Goal: Information Seeking & Learning: Compare options

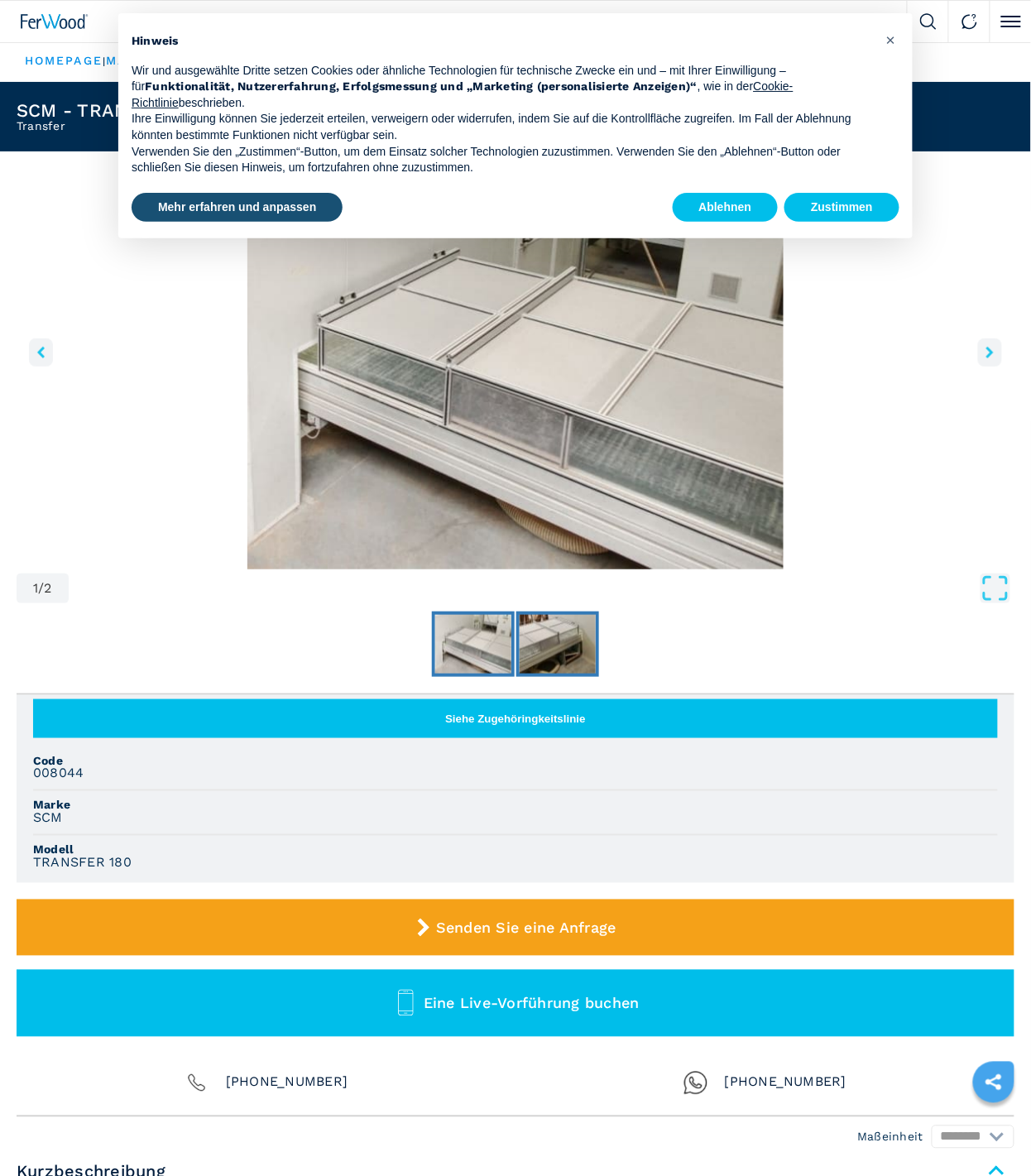
click at [546, 653] on img "Go to Slide 2" at bounding box center [557, 645] width 76 height 60
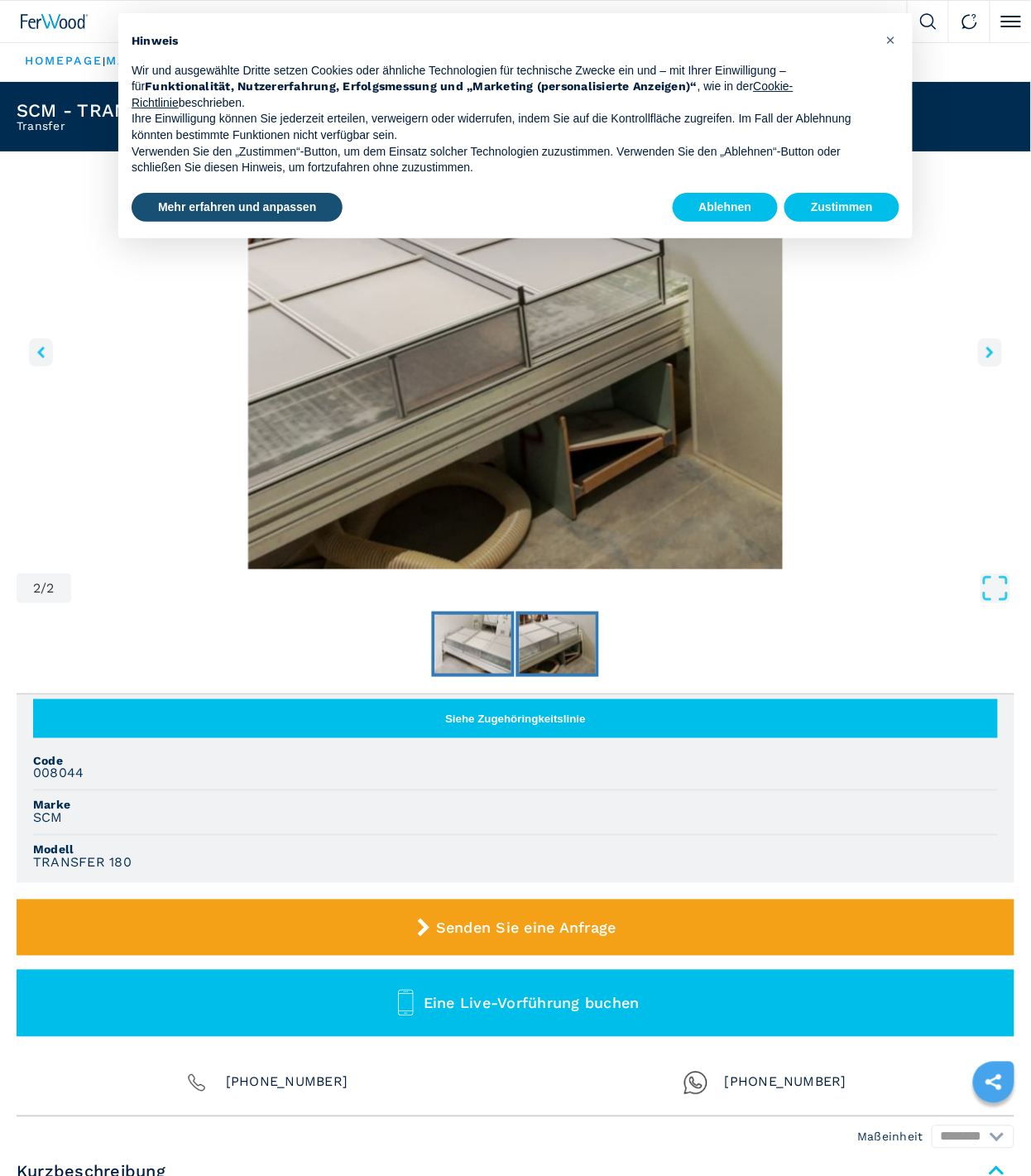
click at [484, 652] on img "Go to Slide 1" at bounding box center [472, 645] width 76 height 60
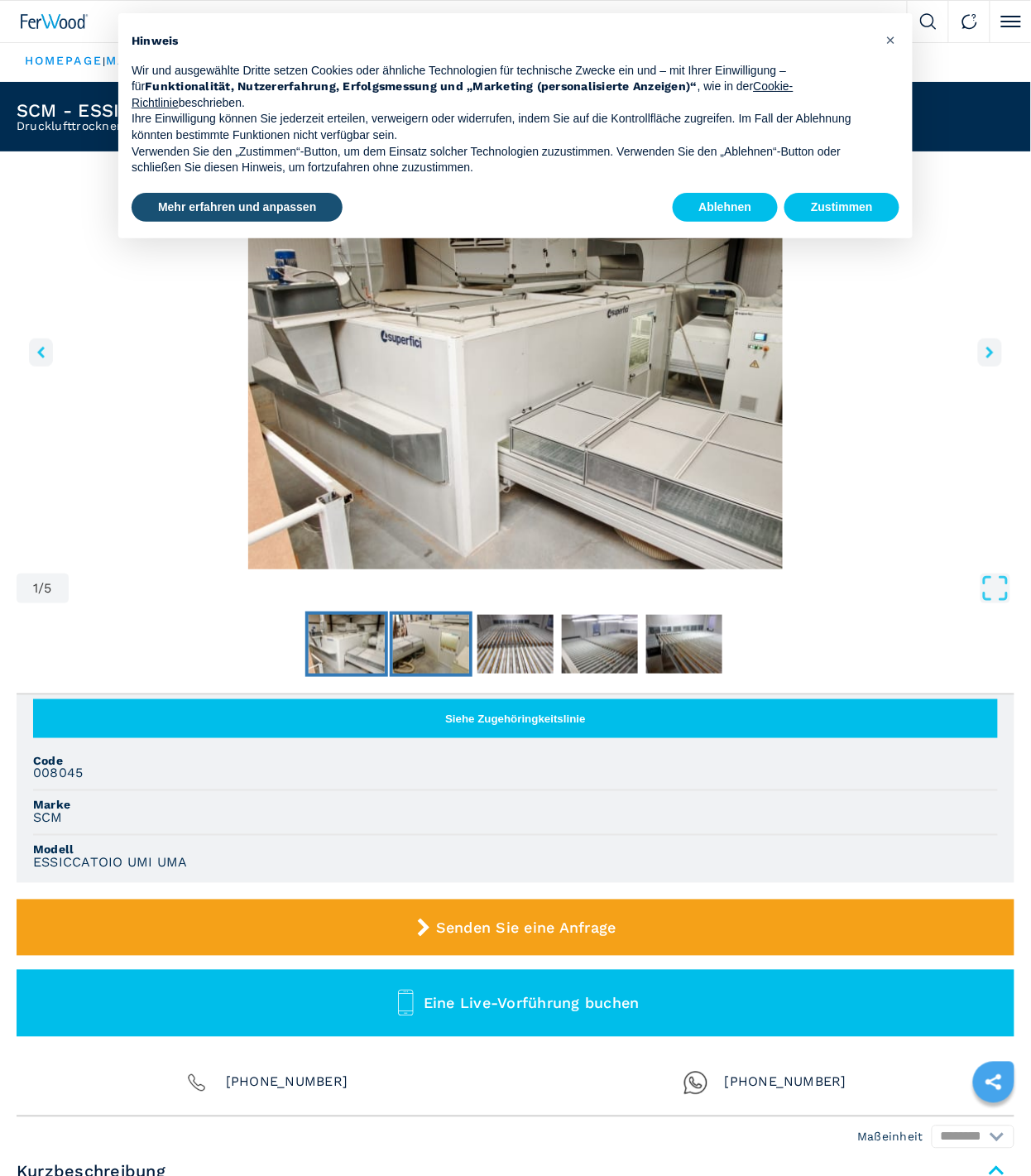
click at [452, 641] on img "Go to Slide 2" at bounding box center [430, 645] width 76 height 60
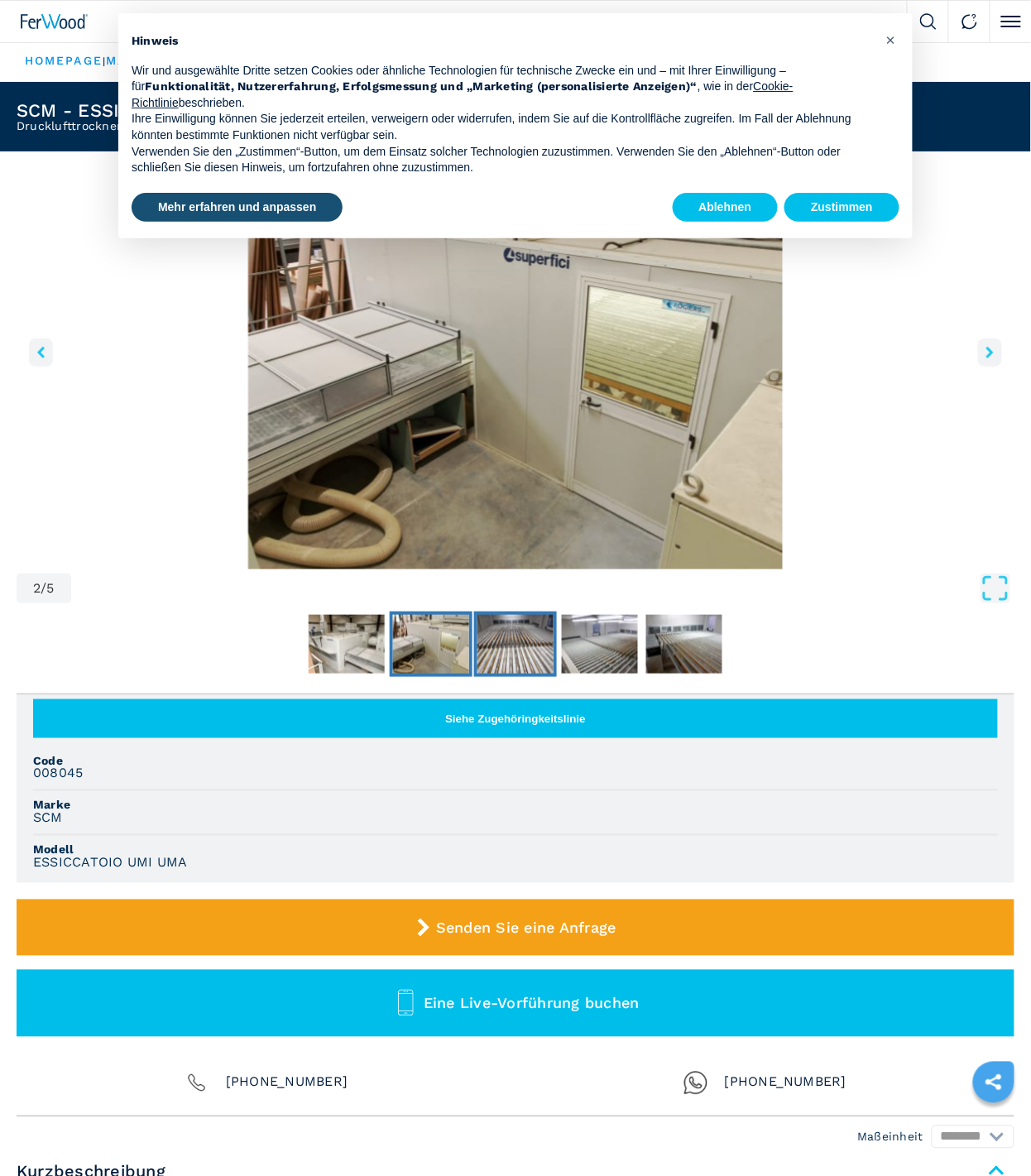
click at [521, 641] on img "Go to Slide 3" at bounding box center [515, 645] width 76 height 60
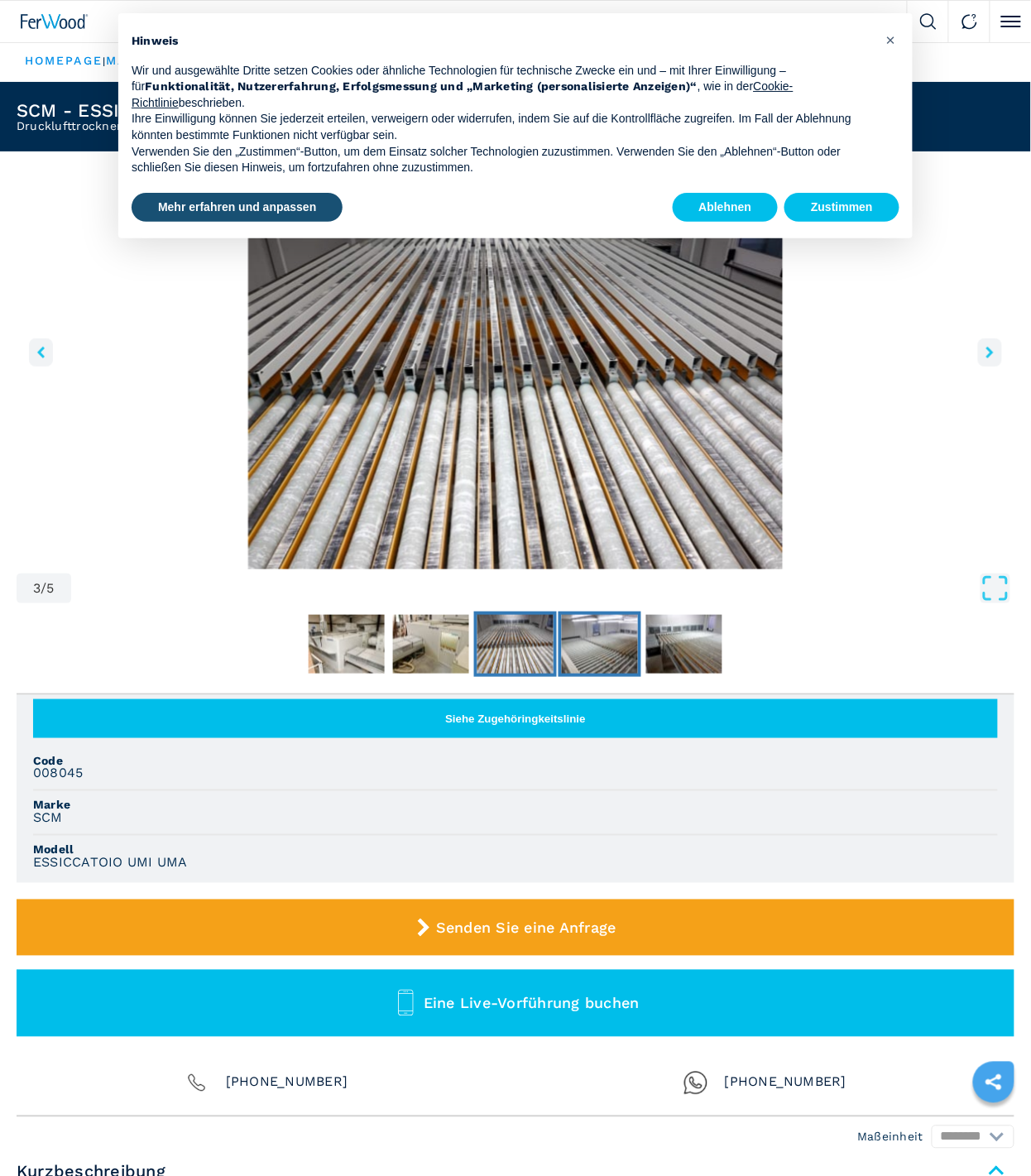
click at [580, 648] on img "Go to Slide 4" at bounding box center [599, 645] width 76 height 60
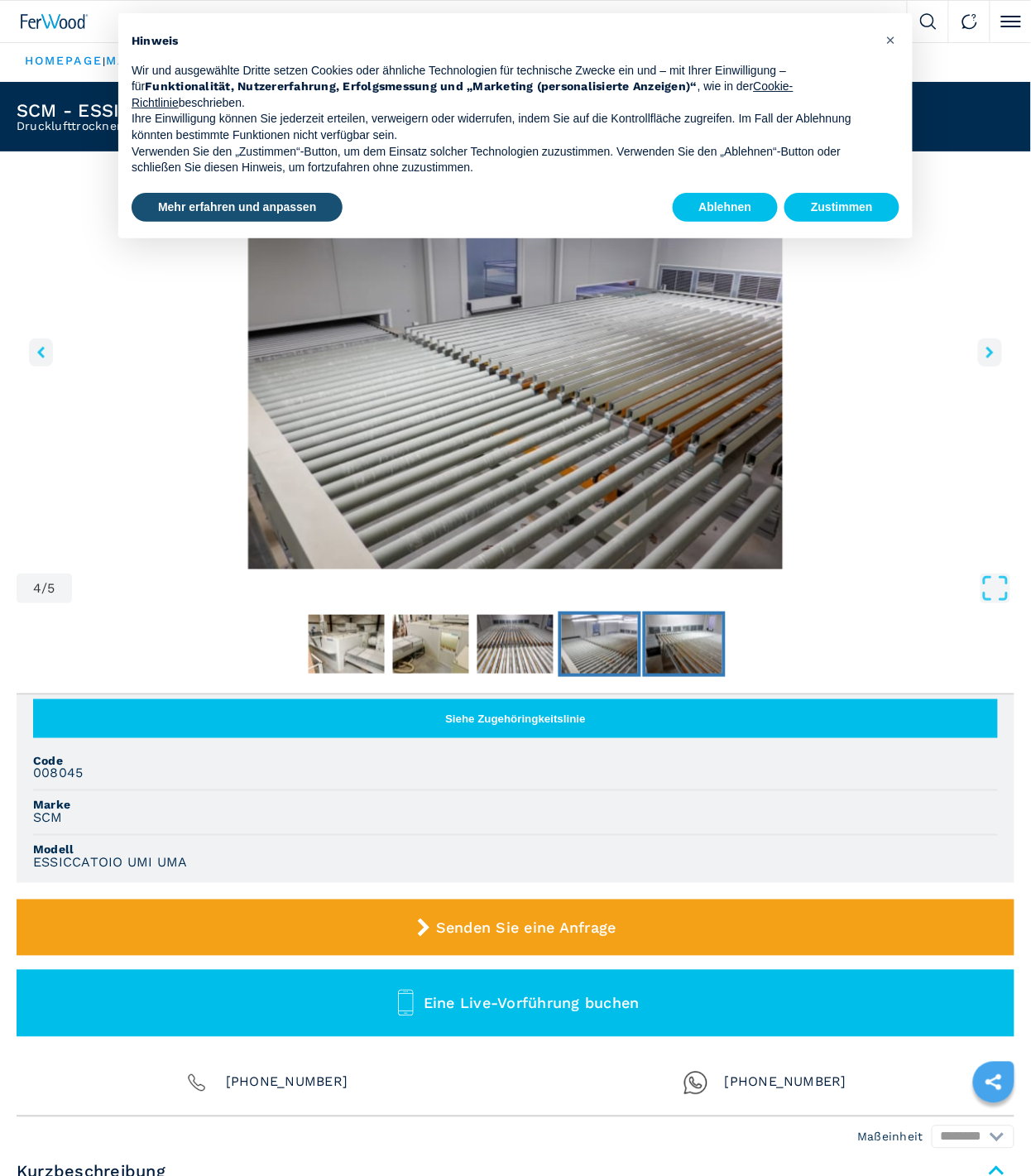
click at [708, 653] on img "Go to Slide 5" at bounding box center [684, 645] width 76 height 60
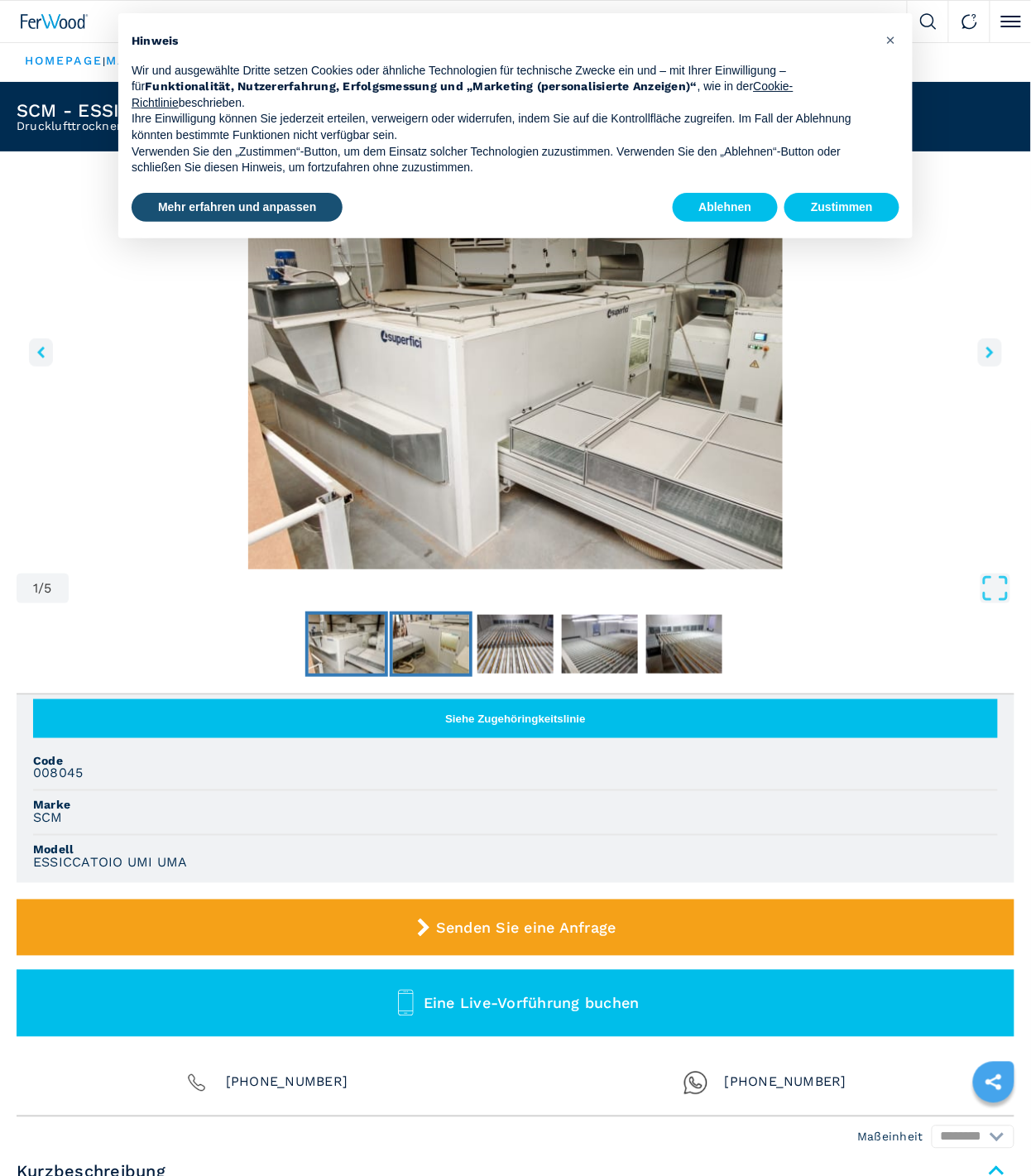
click at [430, 643] on img "Go to Slide 2" at bounding box center [430, 645] width 76 height 60
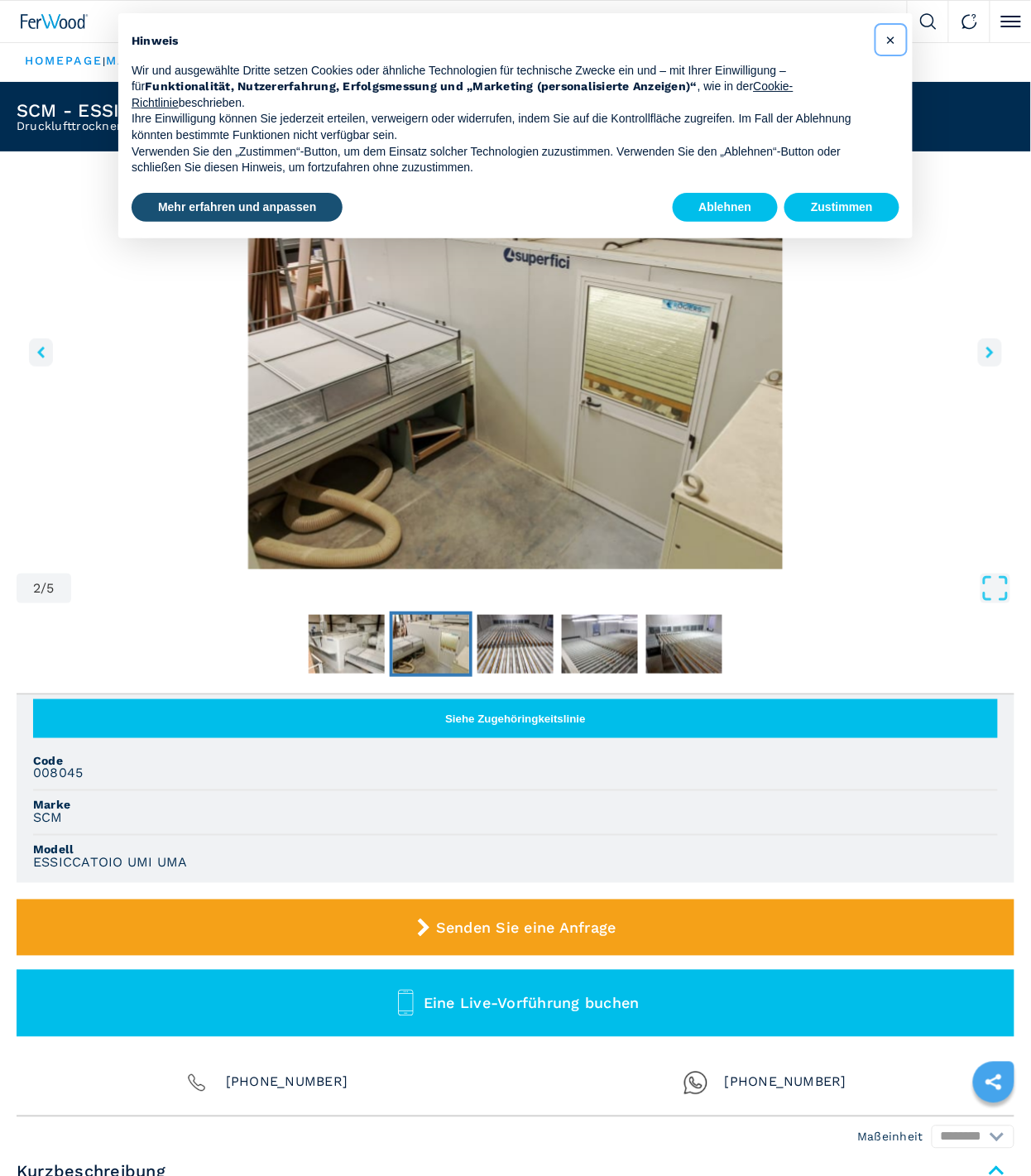
click at [893, 37] on span "×" at bounding box center [891, 39] width 10 height 20
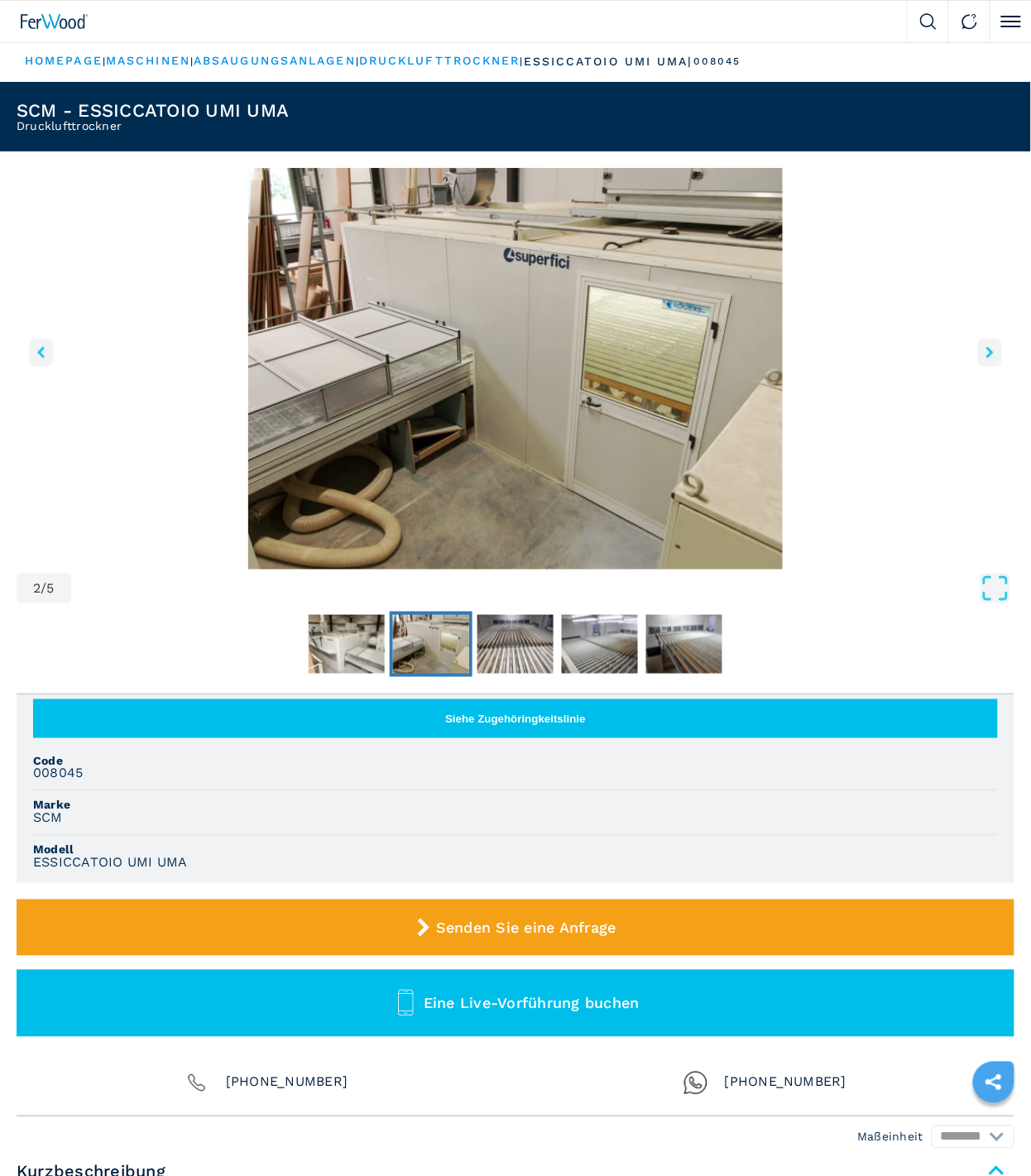
drag, startPoint x: 410, startPoint y: 590, endPoint x: 884, endPoint y: 424, distance: 502.2
click at [884, 424] on img "Go to Slide 2" at bounding box center [516, 369] width 998 height 402
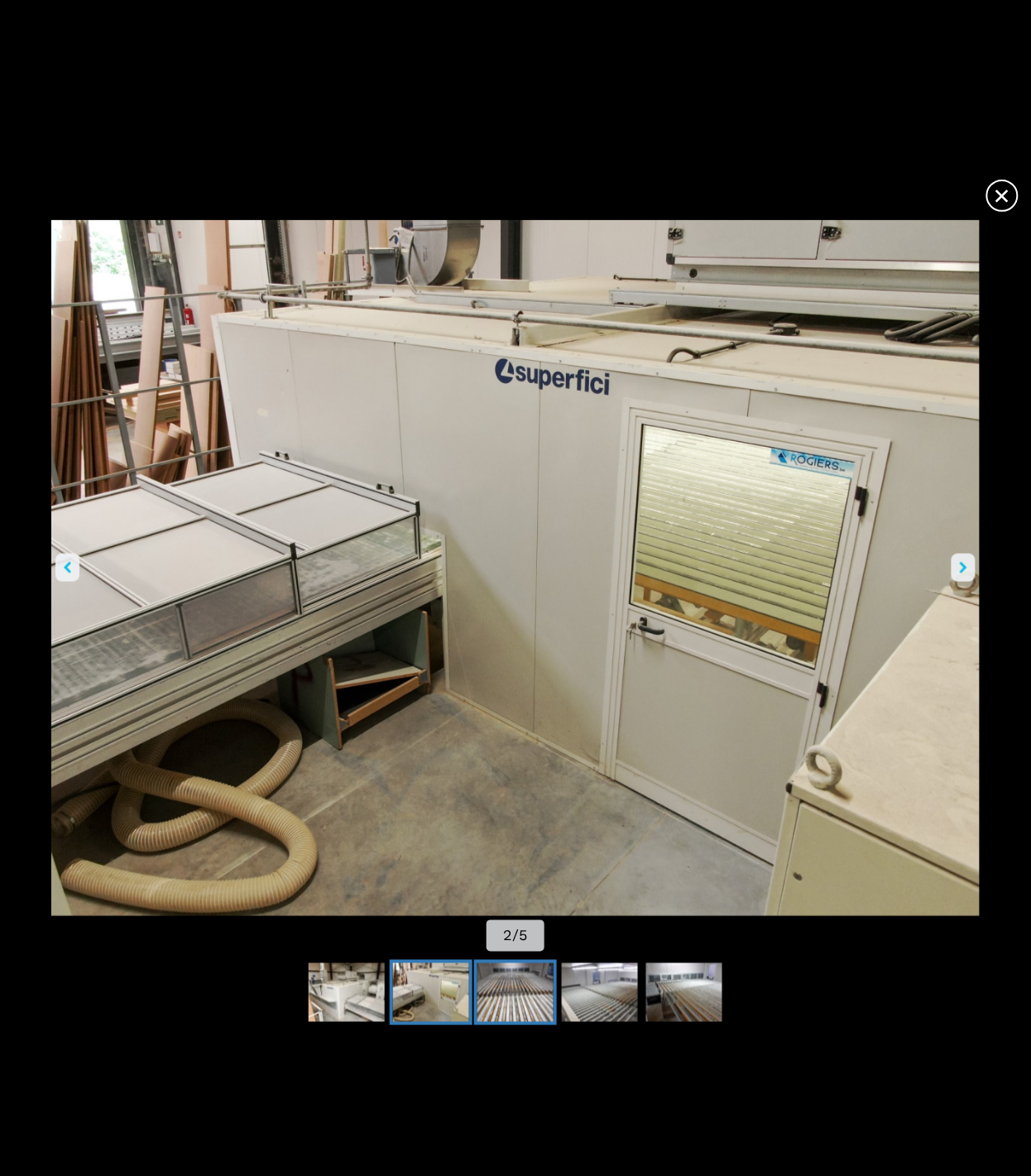
click at [543, 991] on img "Go to Slide 3" at bounding box center [515, 993] width 76 height 60
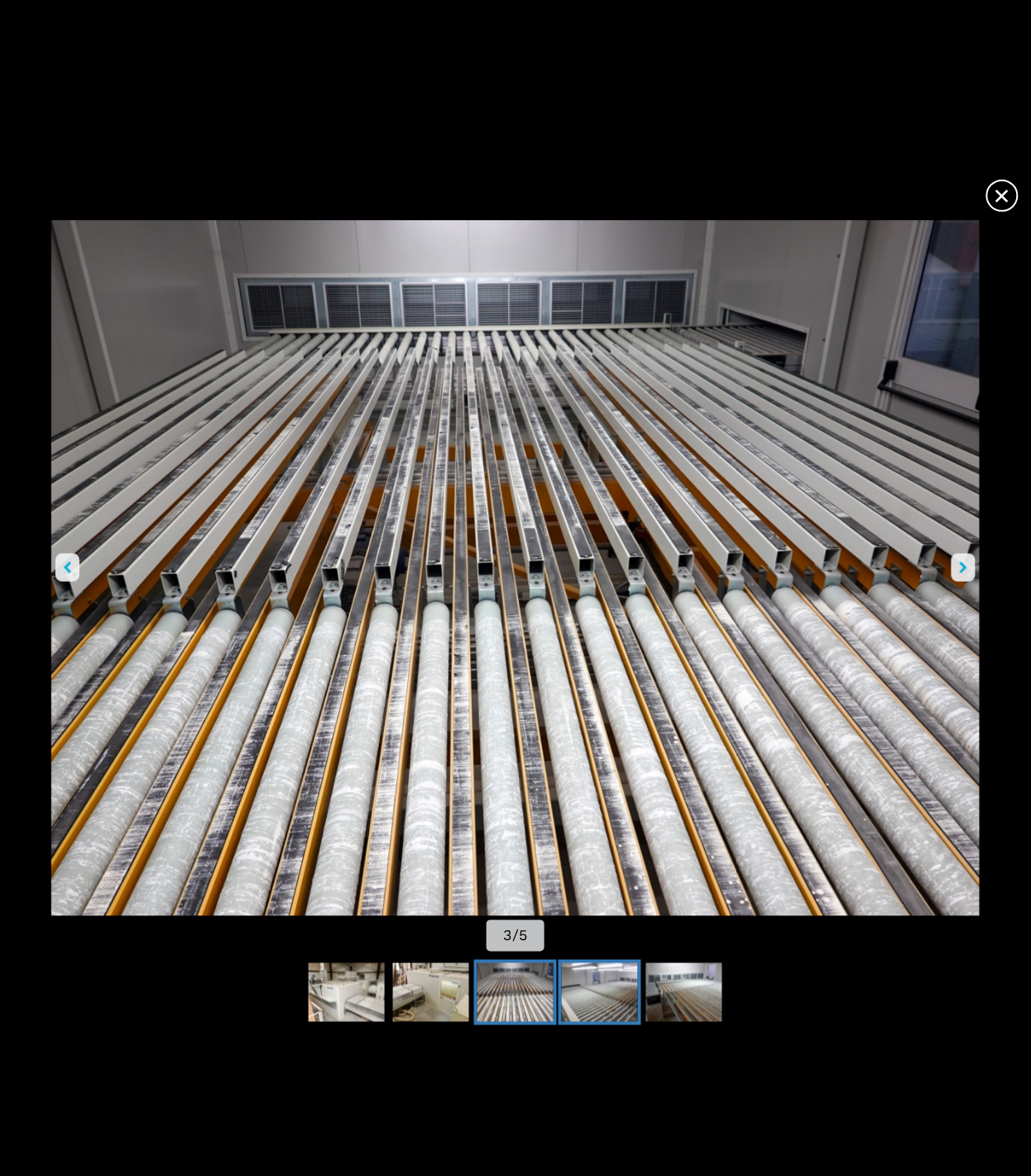
click at [594, 998] on img "Go to Slide 4" at bounding box center [599, 993] width 76 height 60
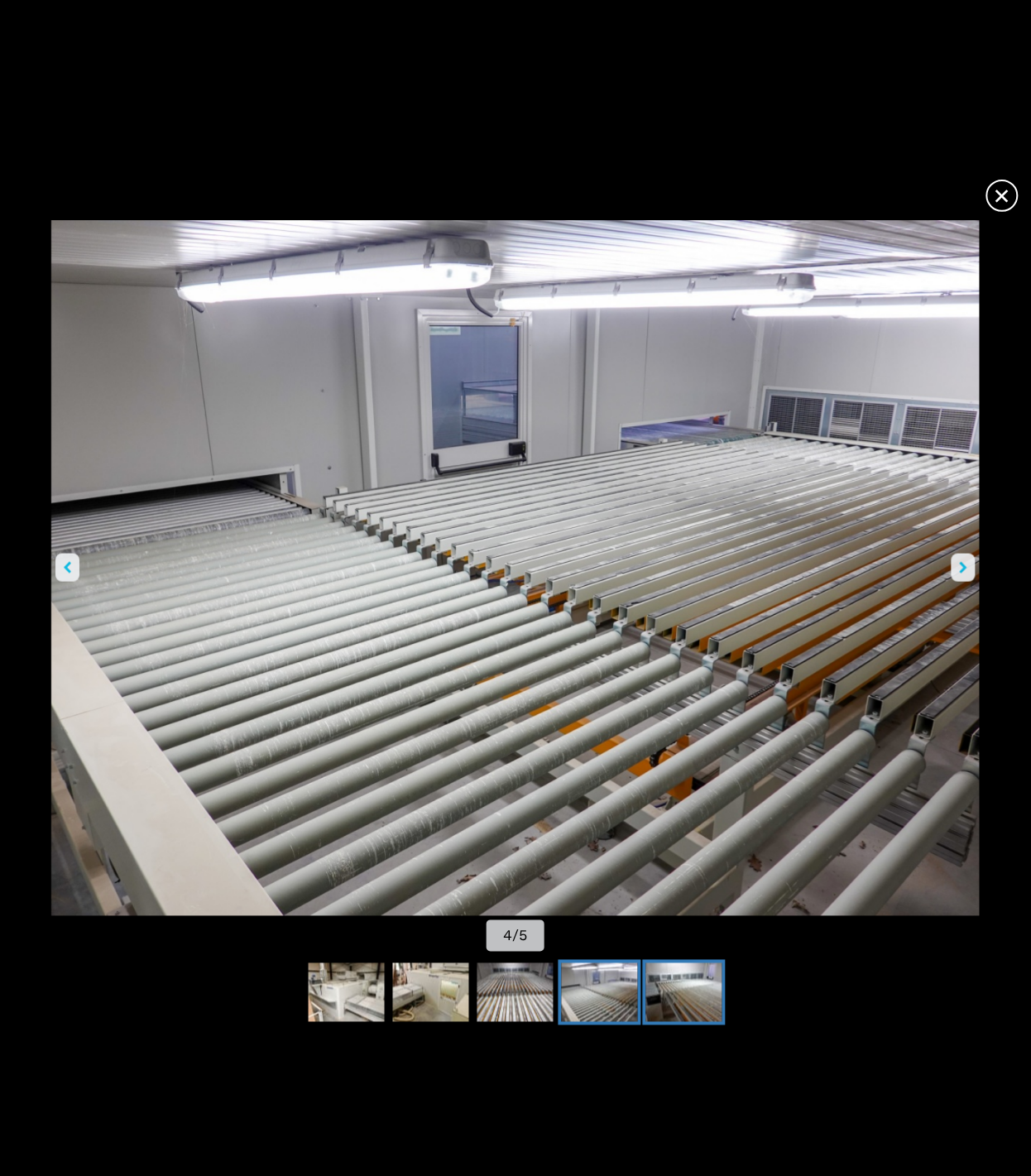
click at [663, 997] on img "Go to Slide 5" at bounding box center [684, 993] width 76 height 60
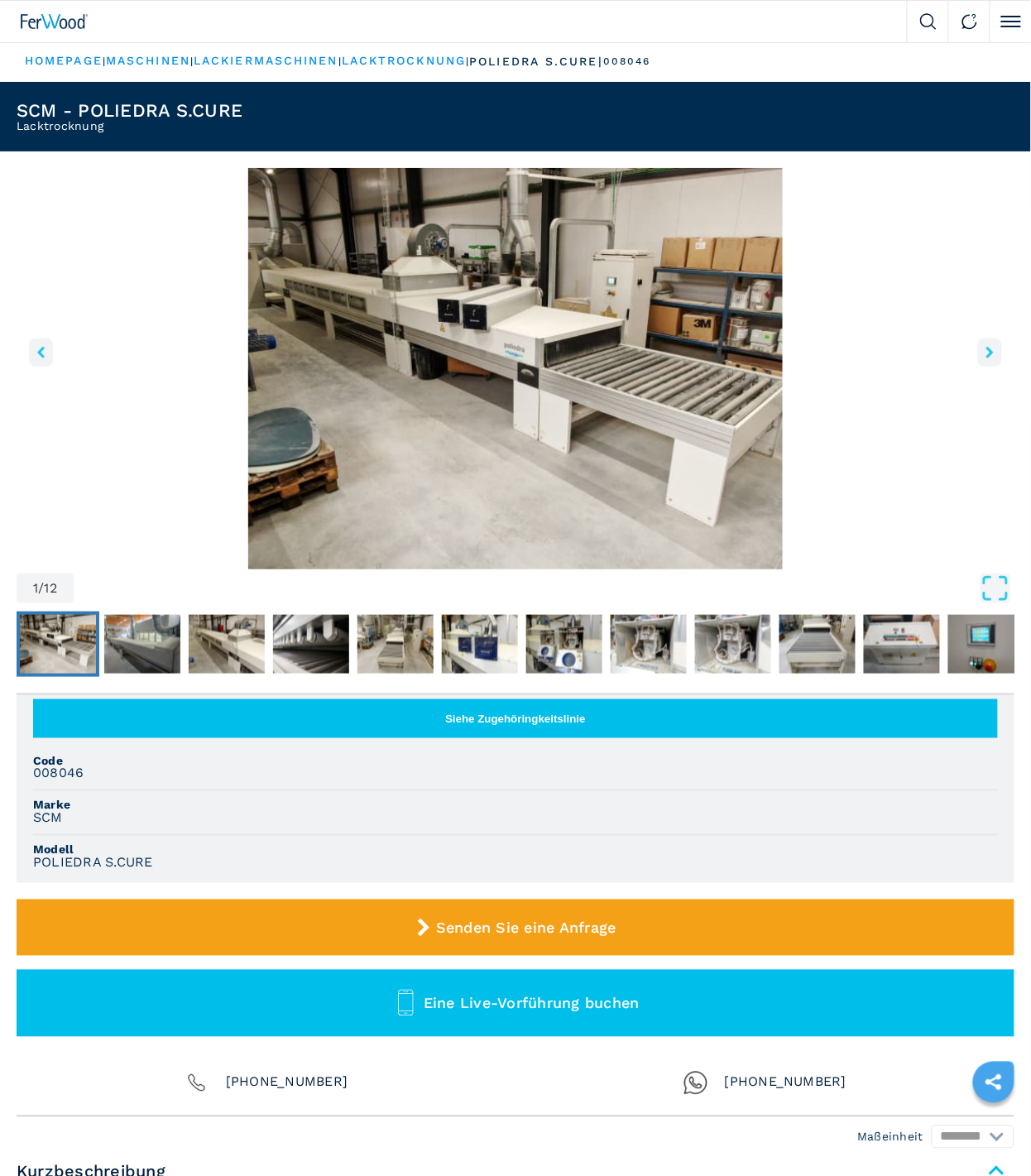
click at [435, 429] on img "Go to Slide 1" at bounding box center [516, 369] width 998 height 402
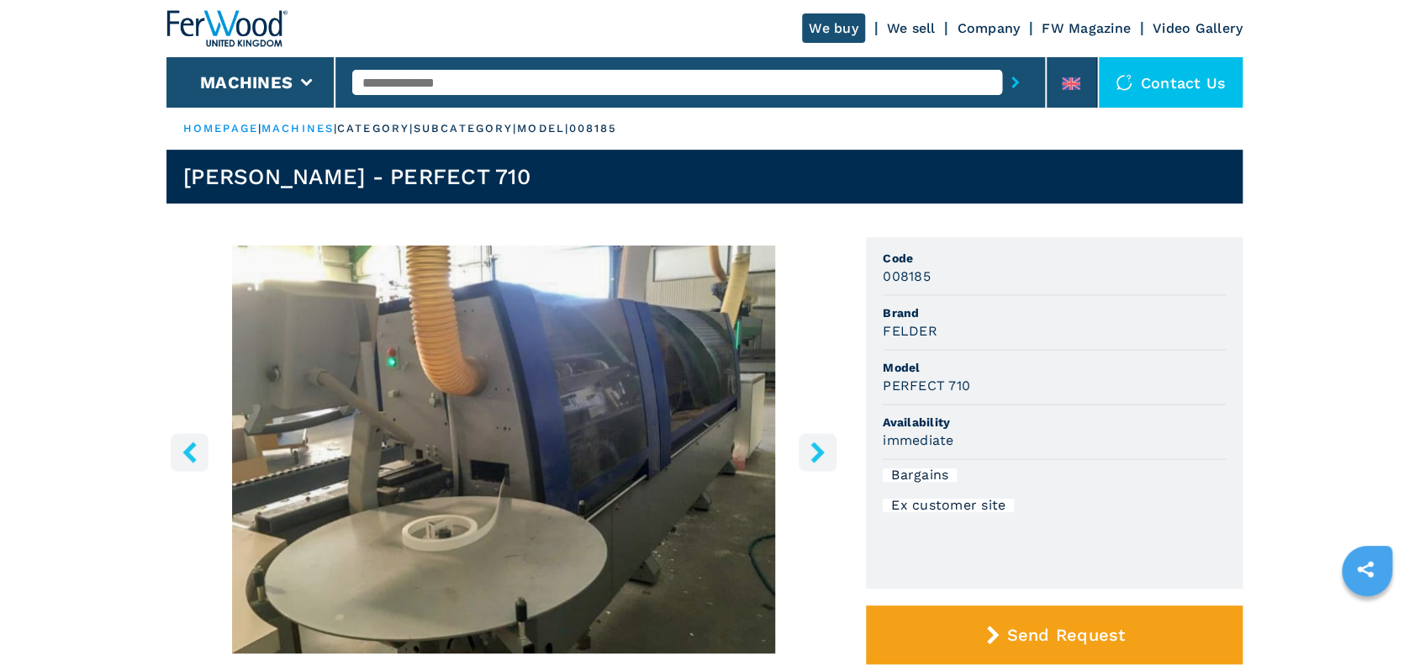
click at [650, 296] on img "Go to Slide 1" at bounding box center [504, 450] width 674 height 408
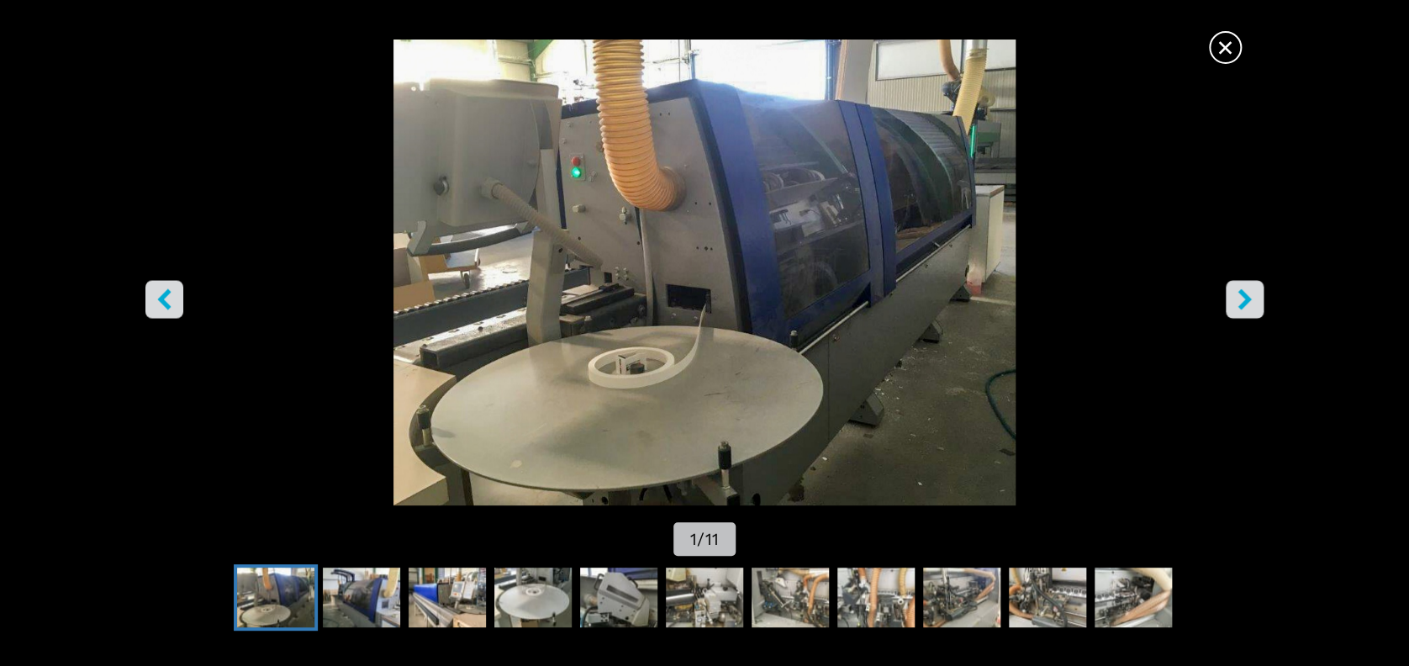
click at [1236, 56] on span "×" at bounding box center [1225, 43] width 29 height 29
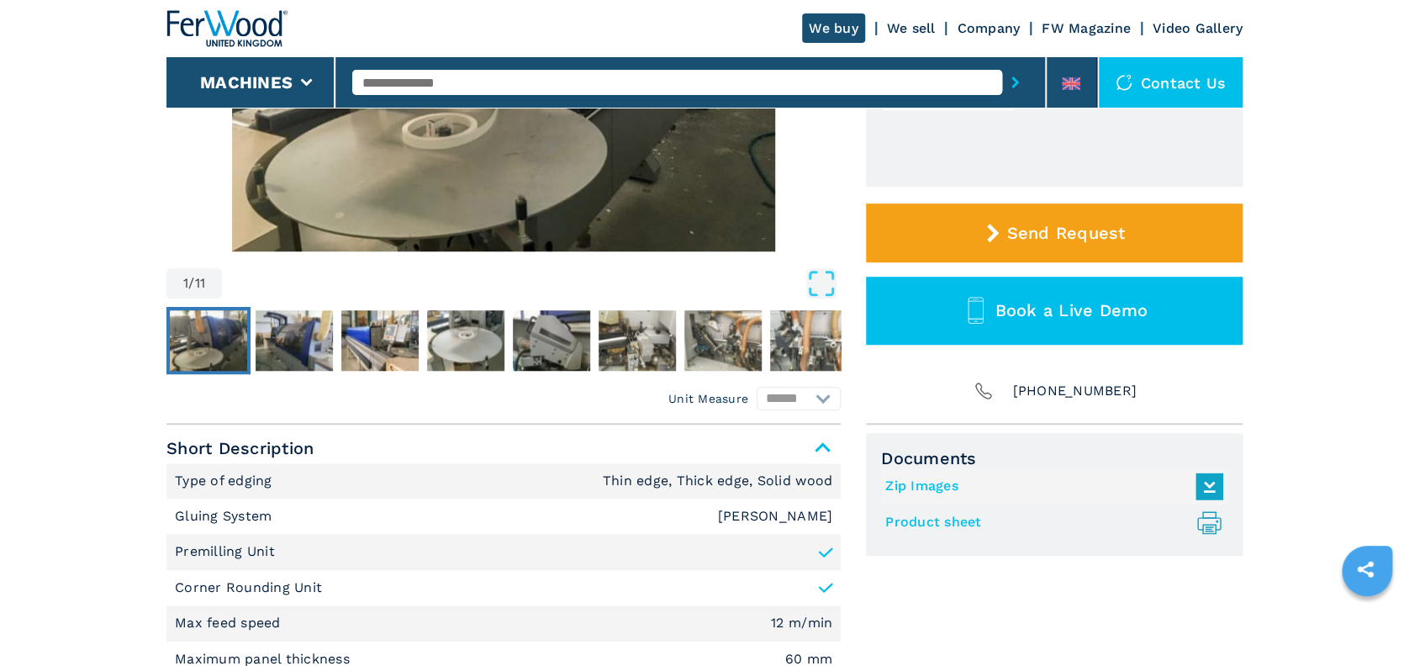
scroll to position [408, 0]
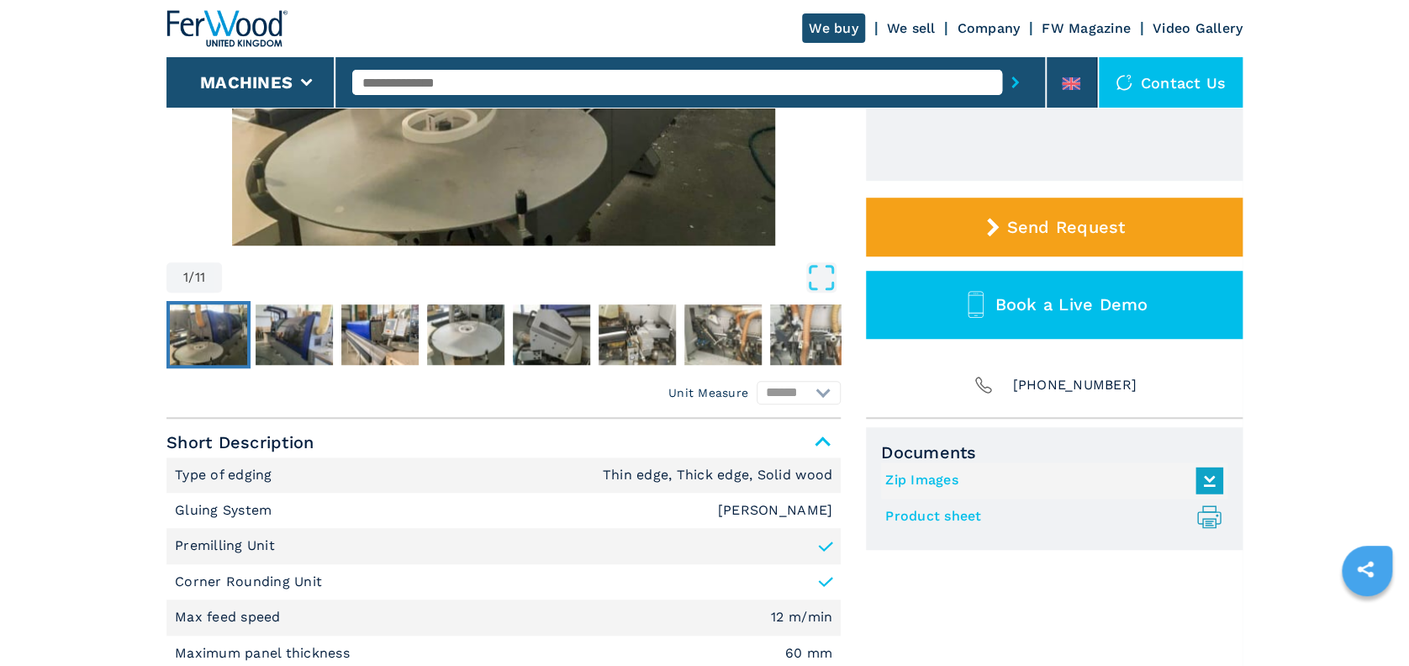
click at [1216, 519] on icon at bounding box center [1209, 515] width 13 height 21
